Goal: Task Accomplishment & Management: Complete application form

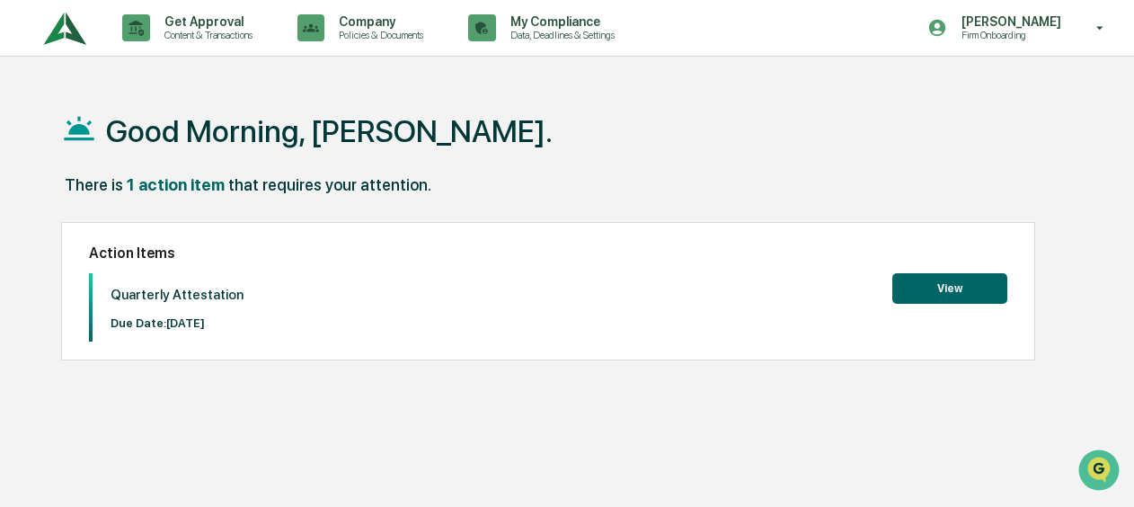
click at [980, 291] on button "View" at bounding box center [949, 288] width 115 height 31
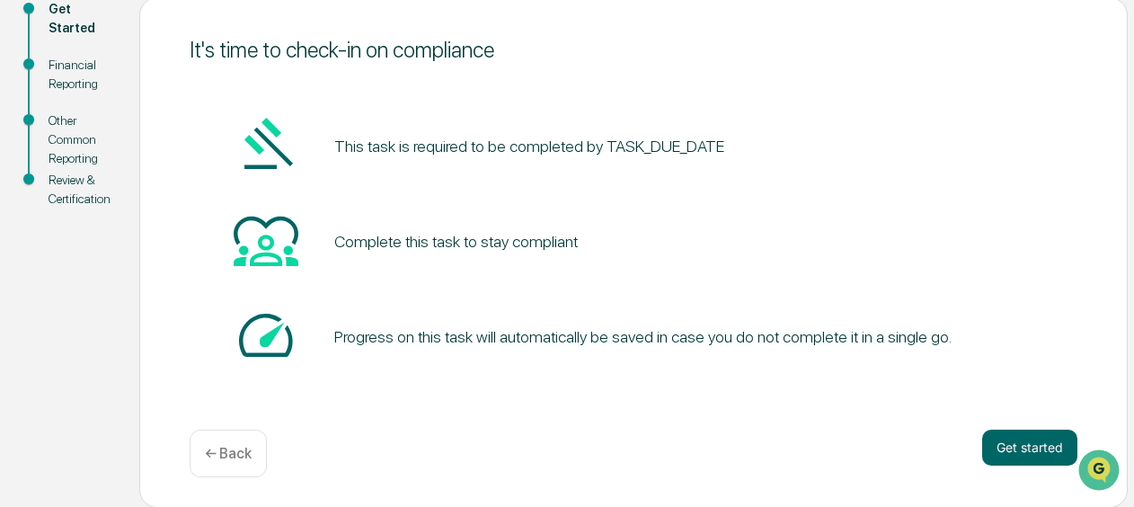
scroll to position [217, 0]
click at [1014, 450] on button "Get started" at bounding box center [1029, 447] width 95 height 36
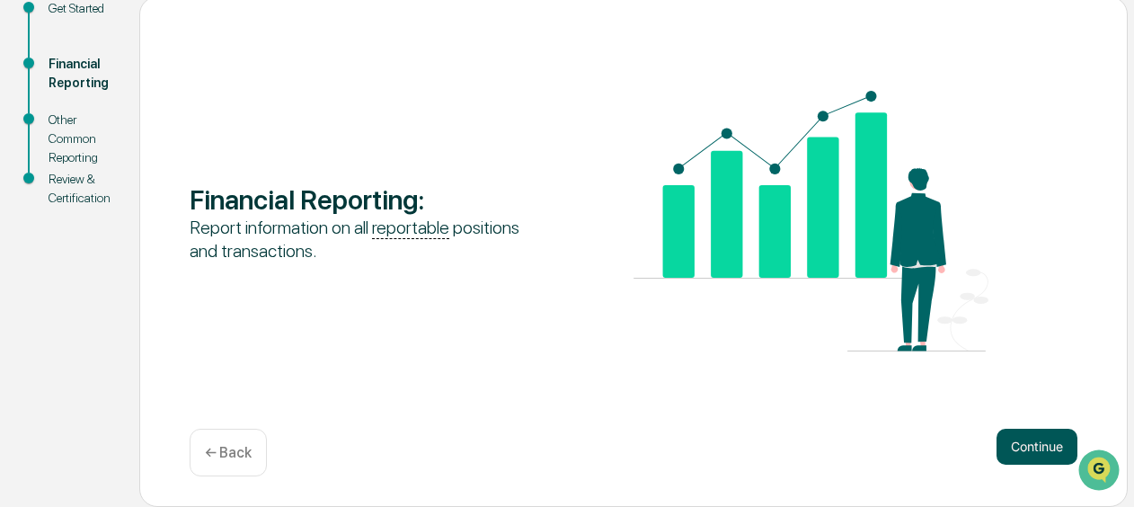
click at [1028, 438] on button "Continue" at bounding box center [1036, 447] width 81 height 36
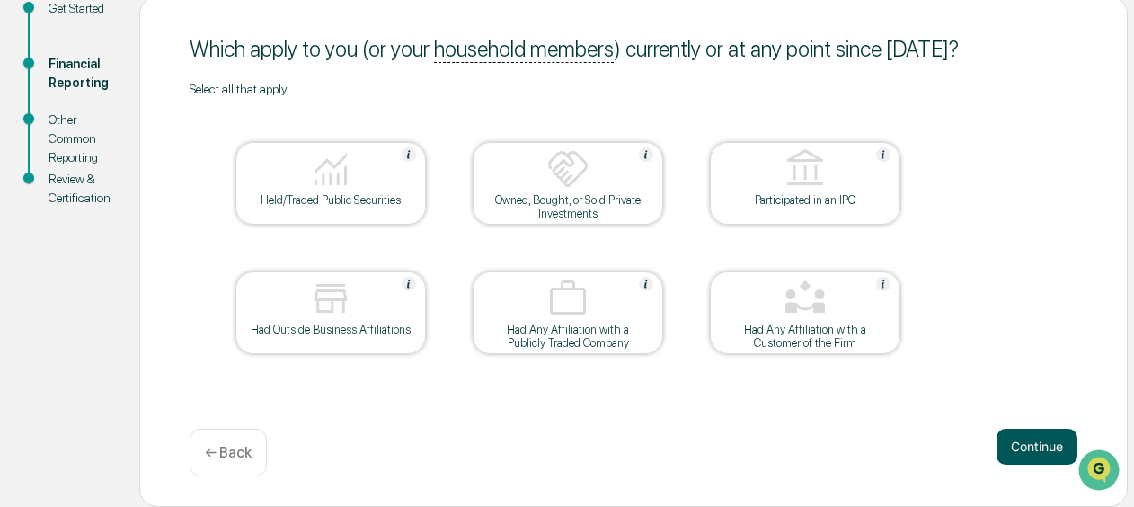
click at [1055, 442] on button "Continue" at bounding box center [1036, 447] width 81 height 36
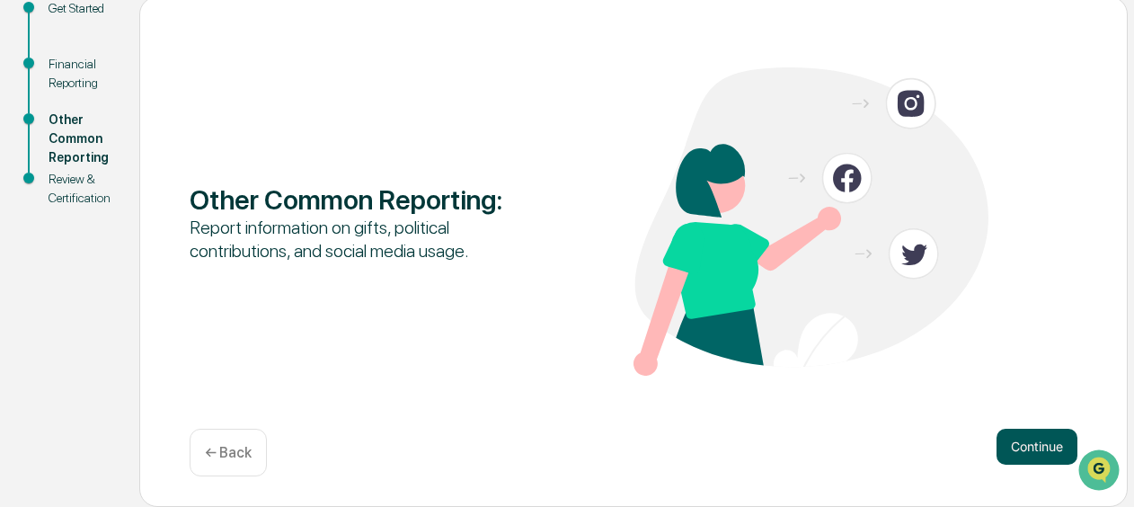
click at [1019, 448] on button "Continue" at bounding box center [1036, 447] width 81 height 36
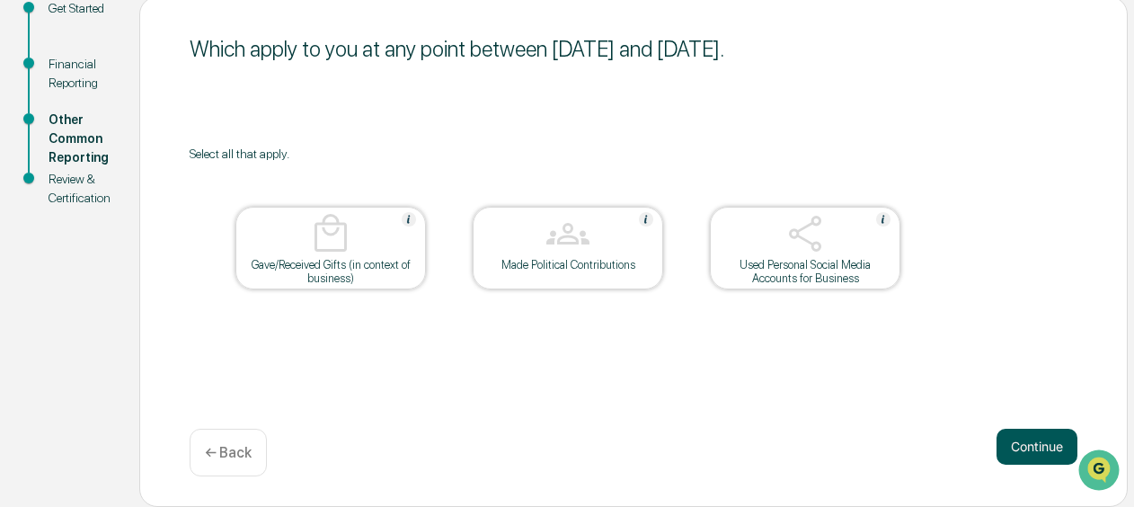
click at [1018, 438] on button "Continue" at bounding box center [1036, 447] width 81 height 36
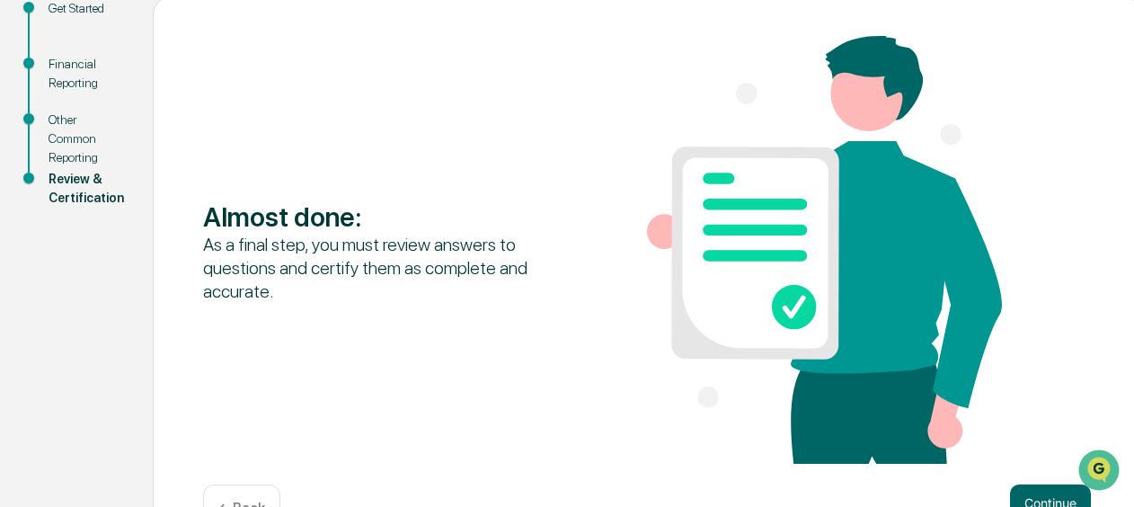
scroll to position [274, 0]
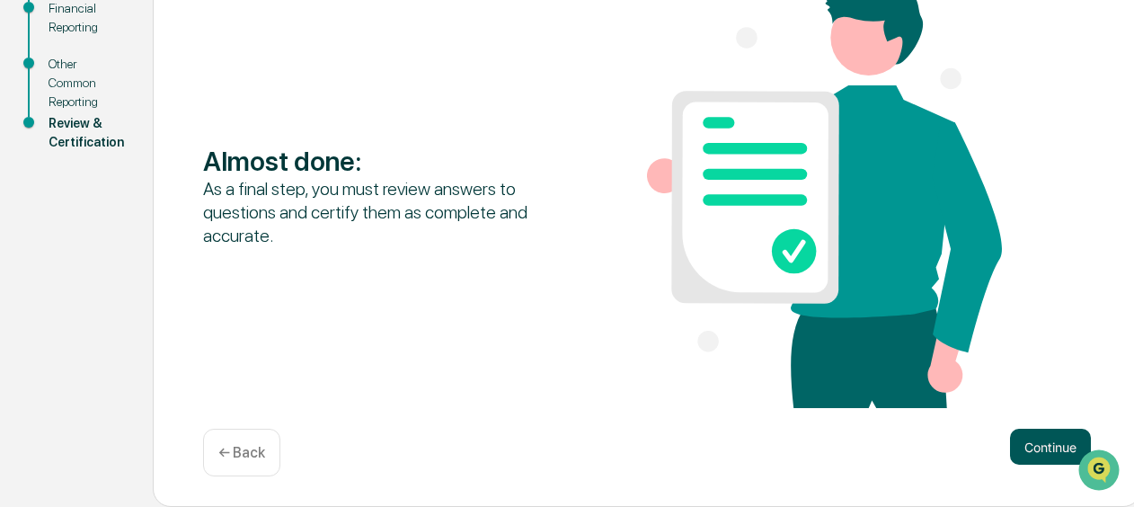
click at [1032, 448] on button "Continue" at bounding box center [1050, 447] width 81 height 36
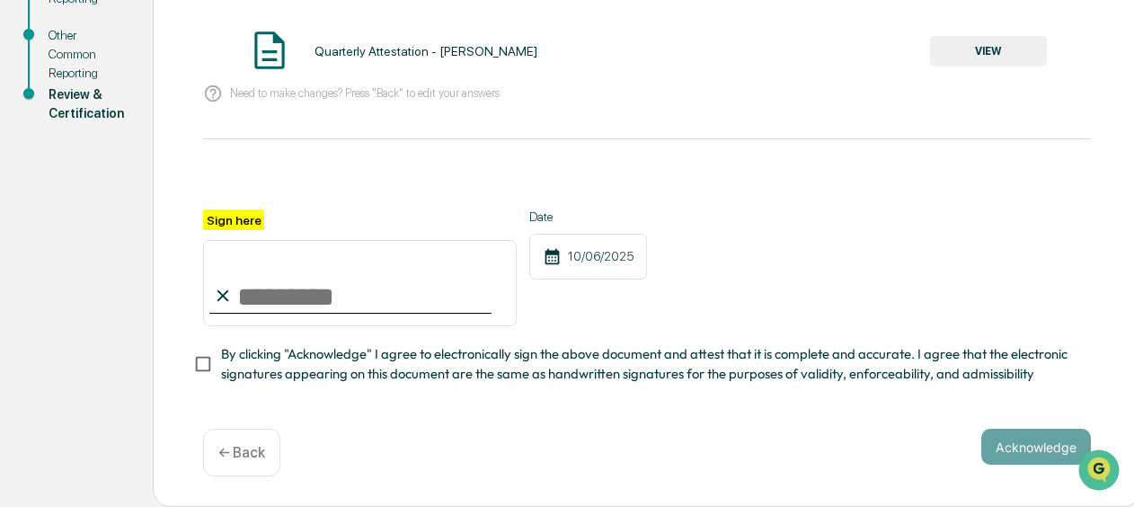
scroll to position [309, 0]
click at [271, 302] on input "Sign here" at bounding box center [360, 283] width 314 height 86
type input "*"
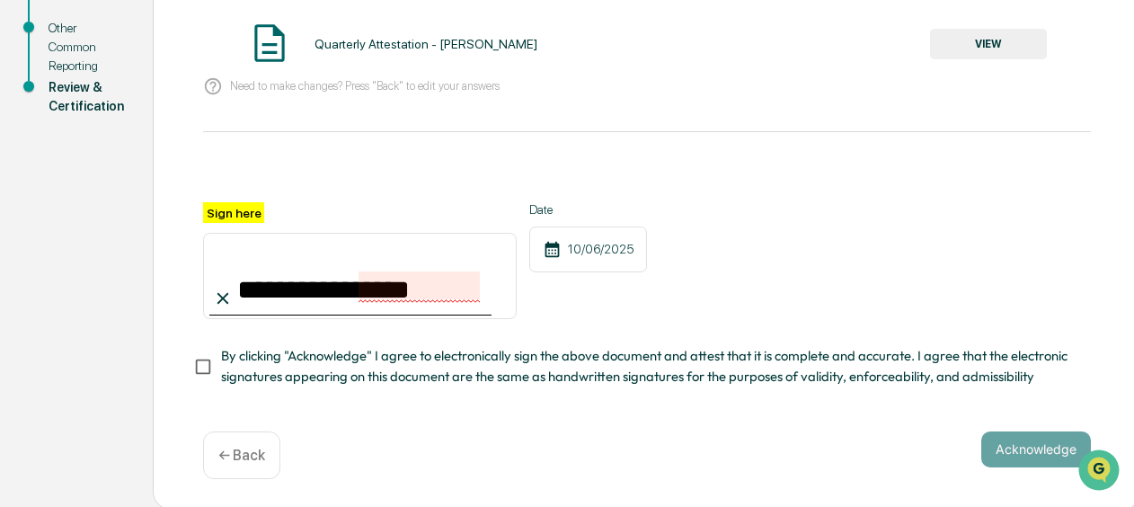
type input "**********"
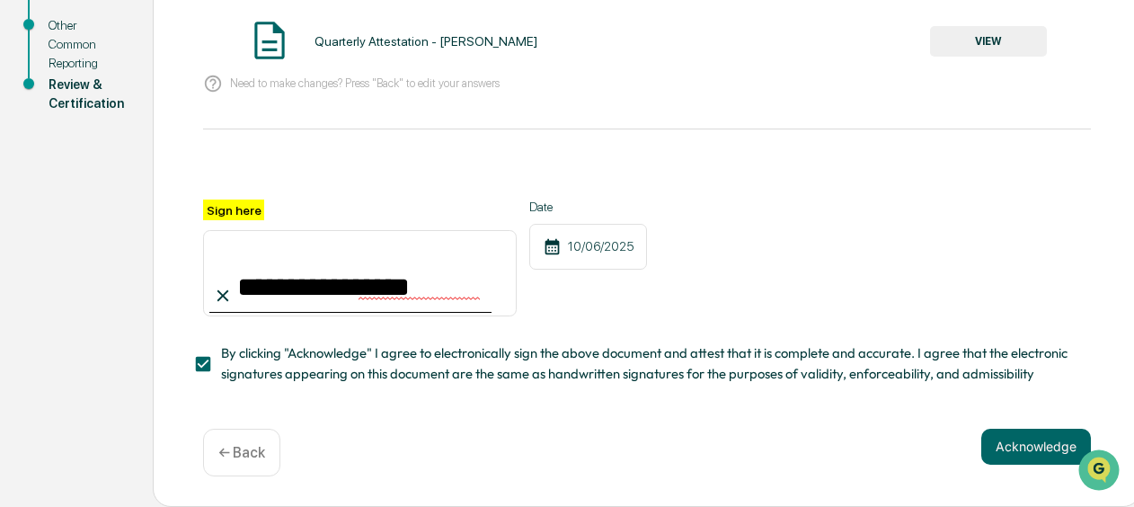
scroll to position [318, 0]
click at [1012, 449] on button "Acknowledge" at bounding box center [1036, 447] width 110 height 36
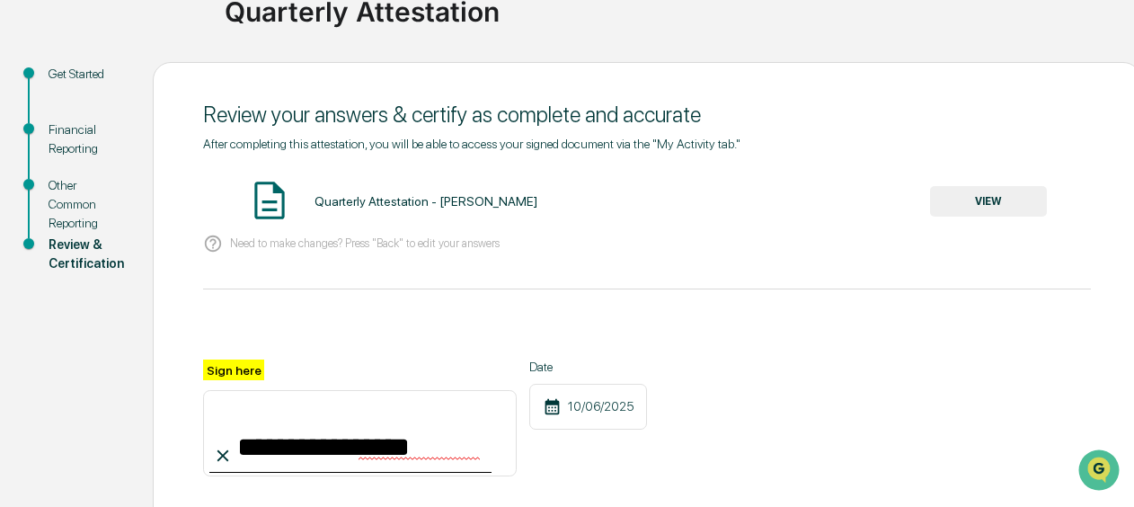
scroll to position [0, 0]
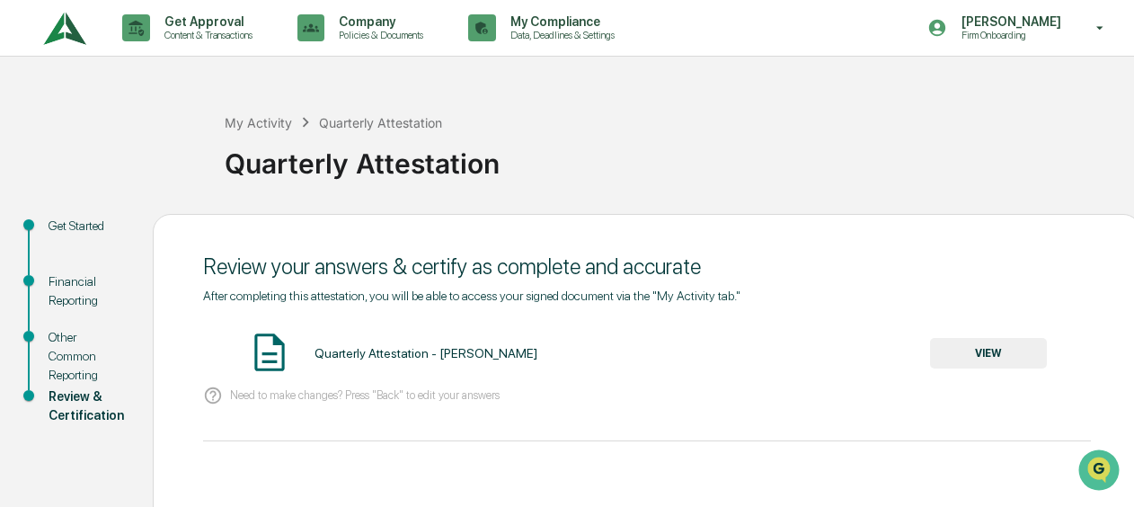
click at [988, 350] on button "VIEW" at bounding box center [988, 353] width 117 height 31
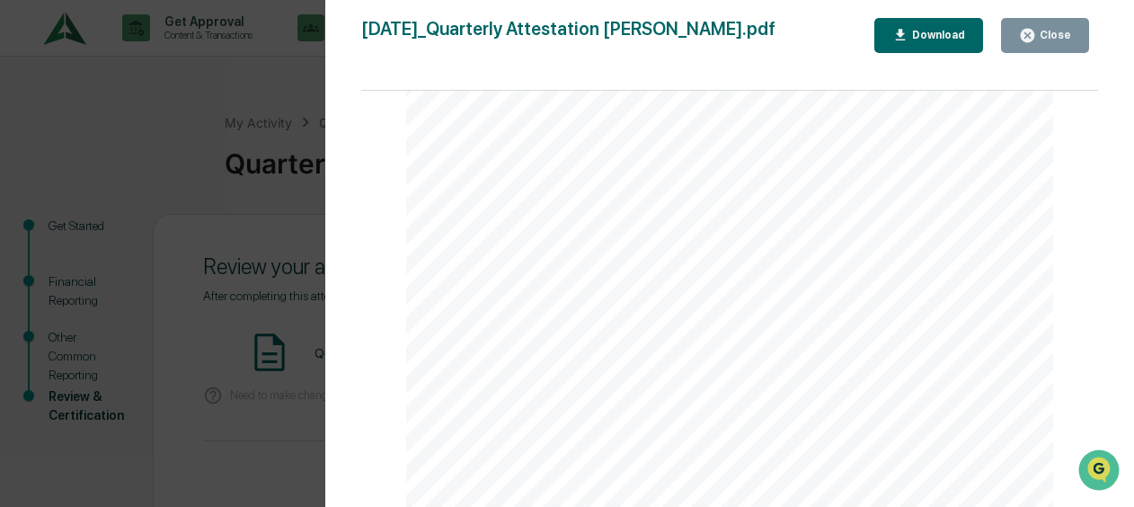
scroll to position [2489, 0]
click at [1069, 38] on div "Close" at bounding box center [1053, 35] width 35 height 13
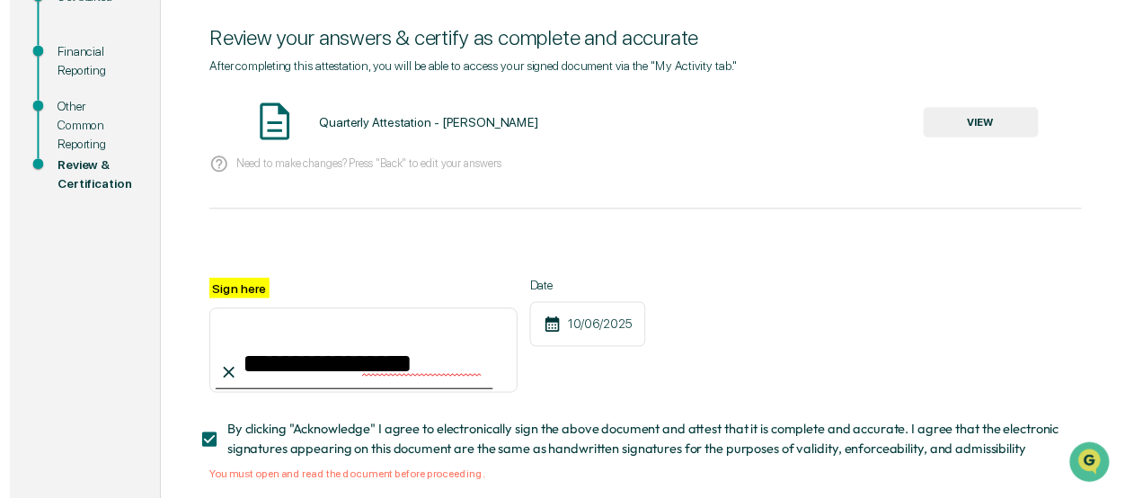
scroll to position [340, 0]
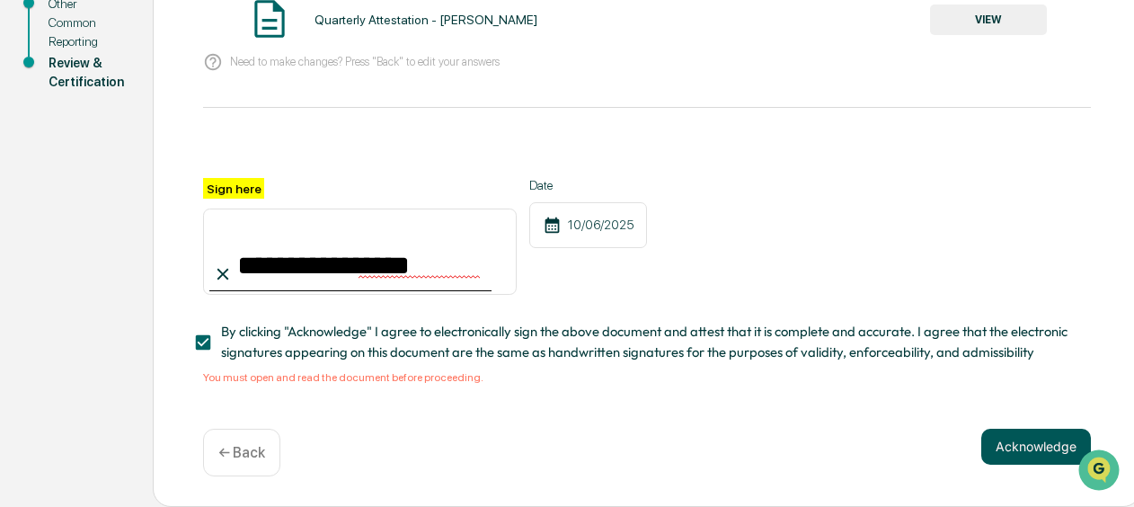
click at [1033, 463] on button "Acknowledge" at bounding box center [1036, 447] width 110 height 36
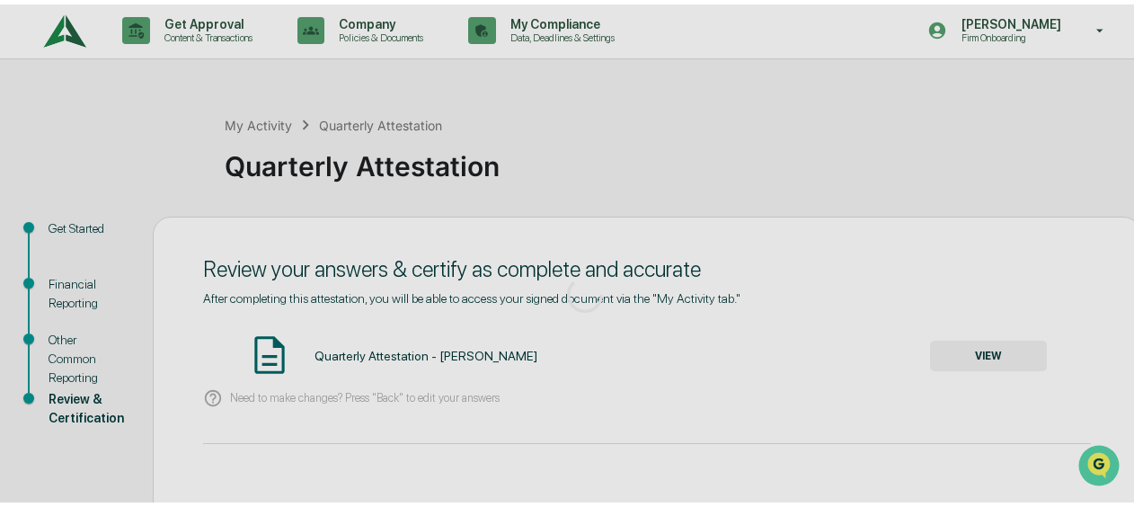
scroll to position [0, 0]
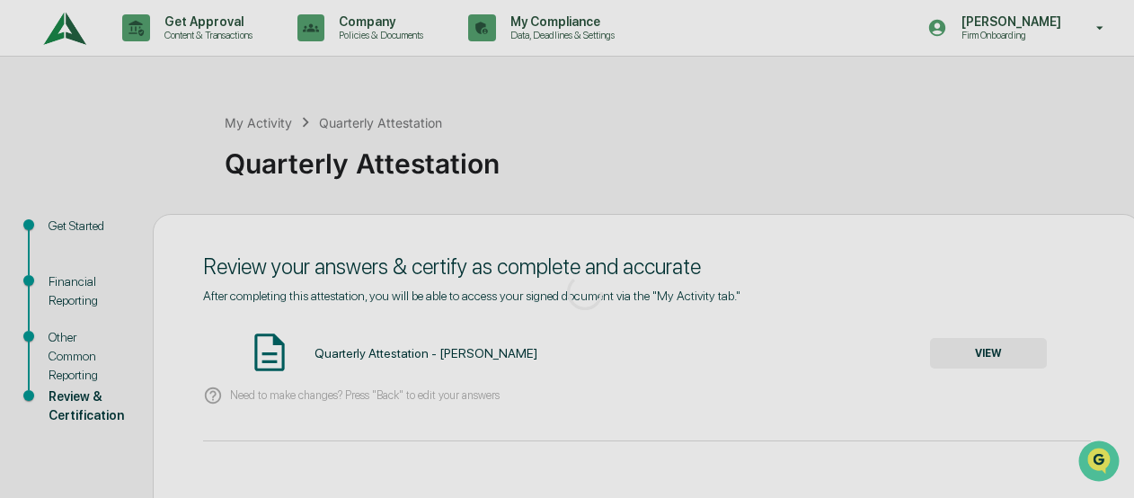
click at [970, 328] on div at bounding box center [585, 291] width 1170 height 583
click at [974, 341] on div at bounding box center [585, 291] width 1170 height 583
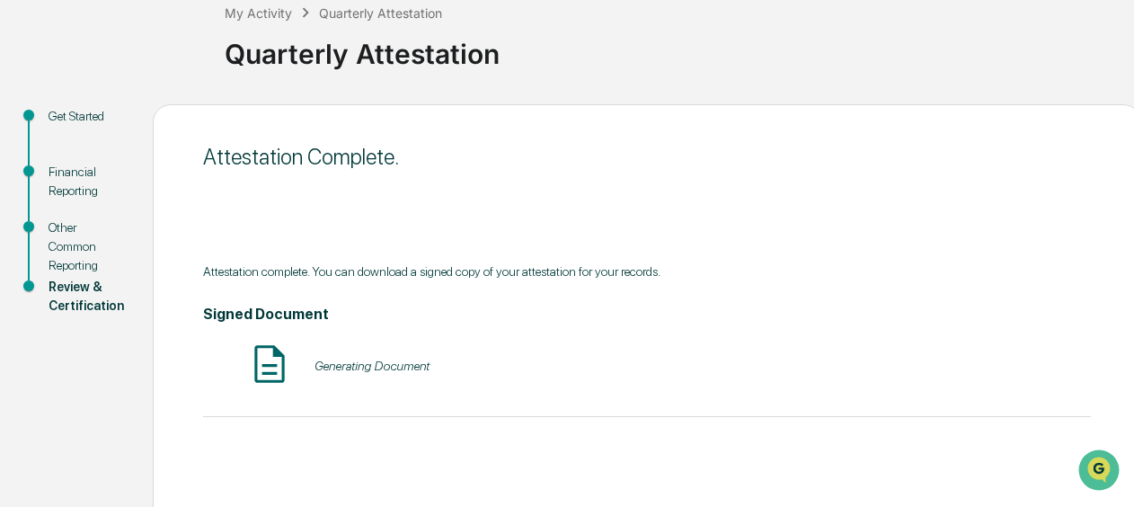
scroll to position [217, 0]
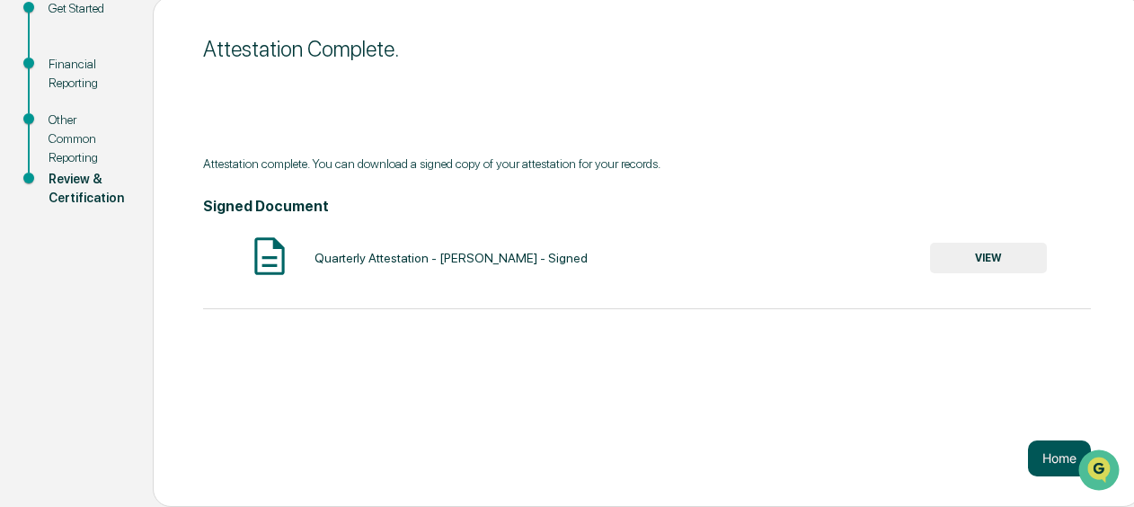
click at [1066, 461] on button "Home" at bounding box center [1059, 458] width 63 height 36
